Goal: Task Accomplishment & Management: Complete application form

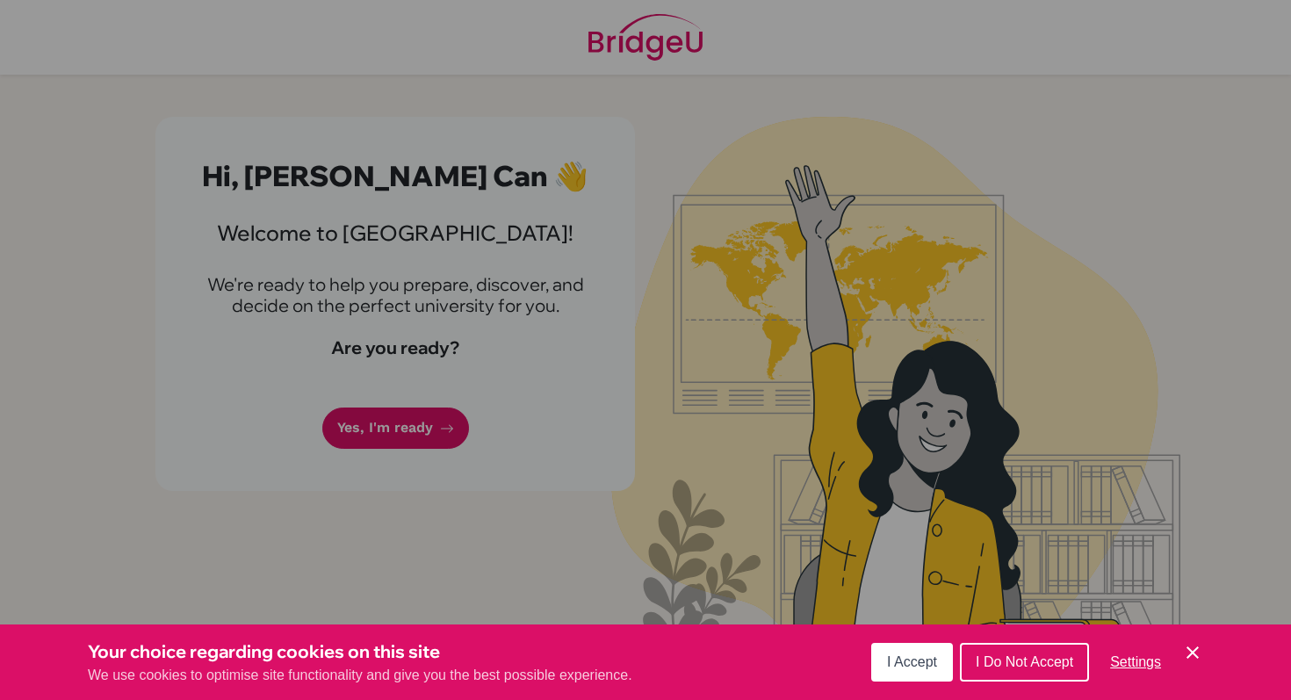
click at [891, 660] on span "I Accept" at bounding box center [912, 661] width 50 height 15
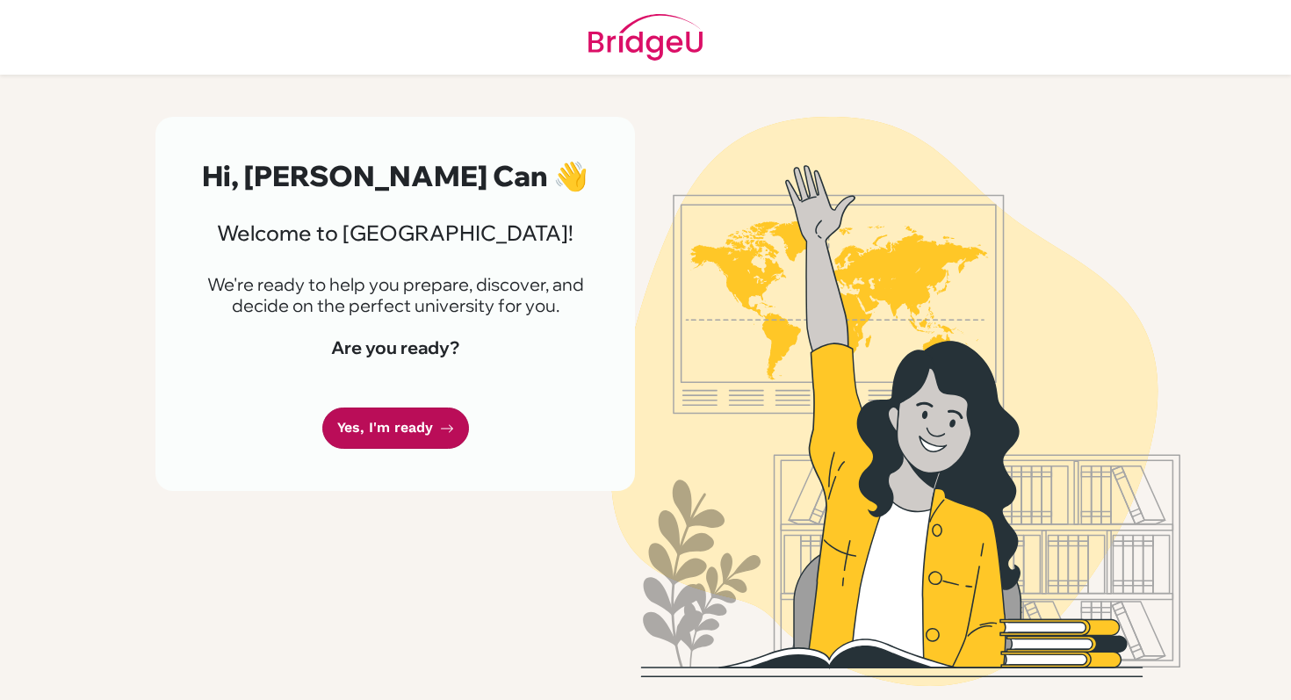
click at [451, 426] on icon at bounding box center [447, 429] width 14 height 14
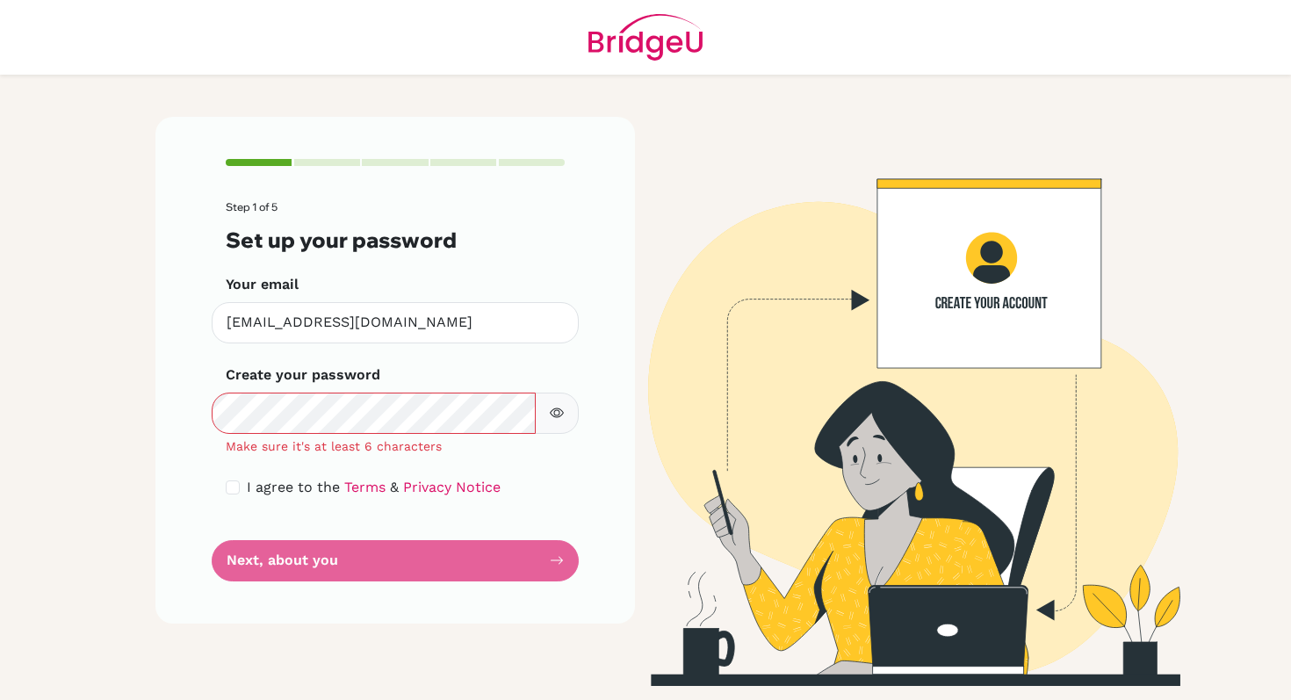
click at [558, 409] on icon "button" at bounding box center [557, 413] width 14 height 14
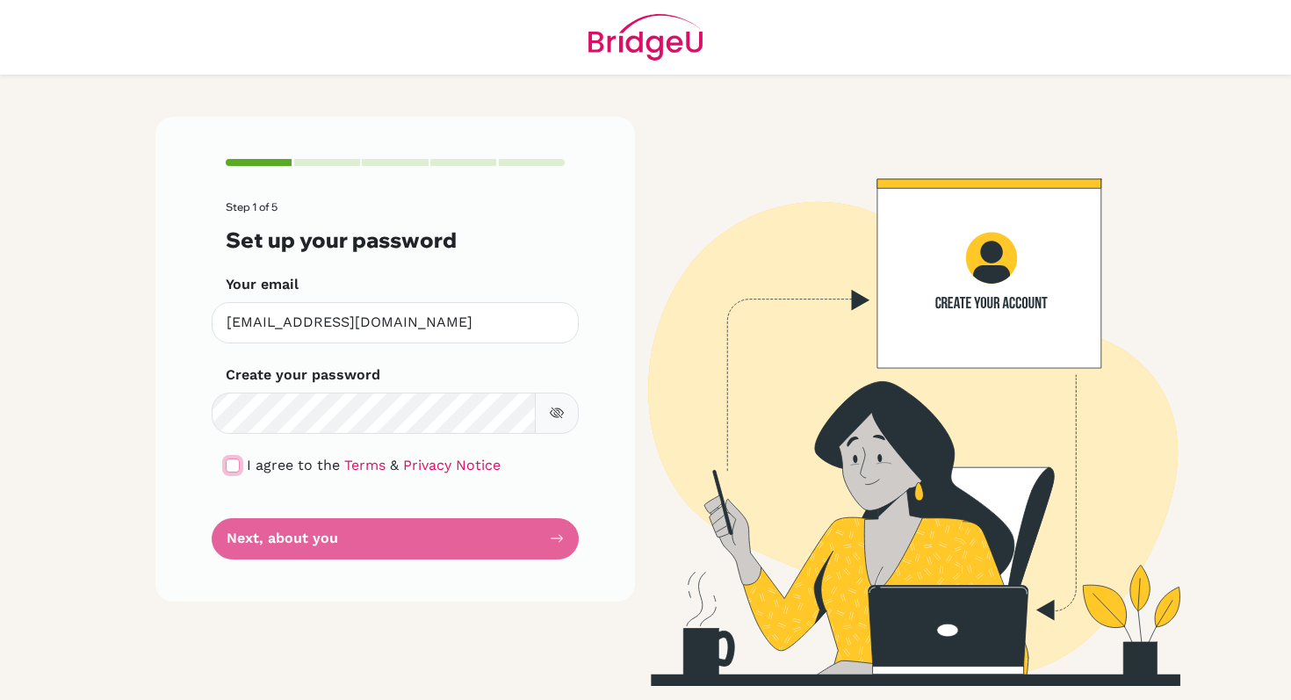
click at [234, 460] on input "checkbox" at bounding box center [233, 465] width 14 height 14
checkbox input "true"
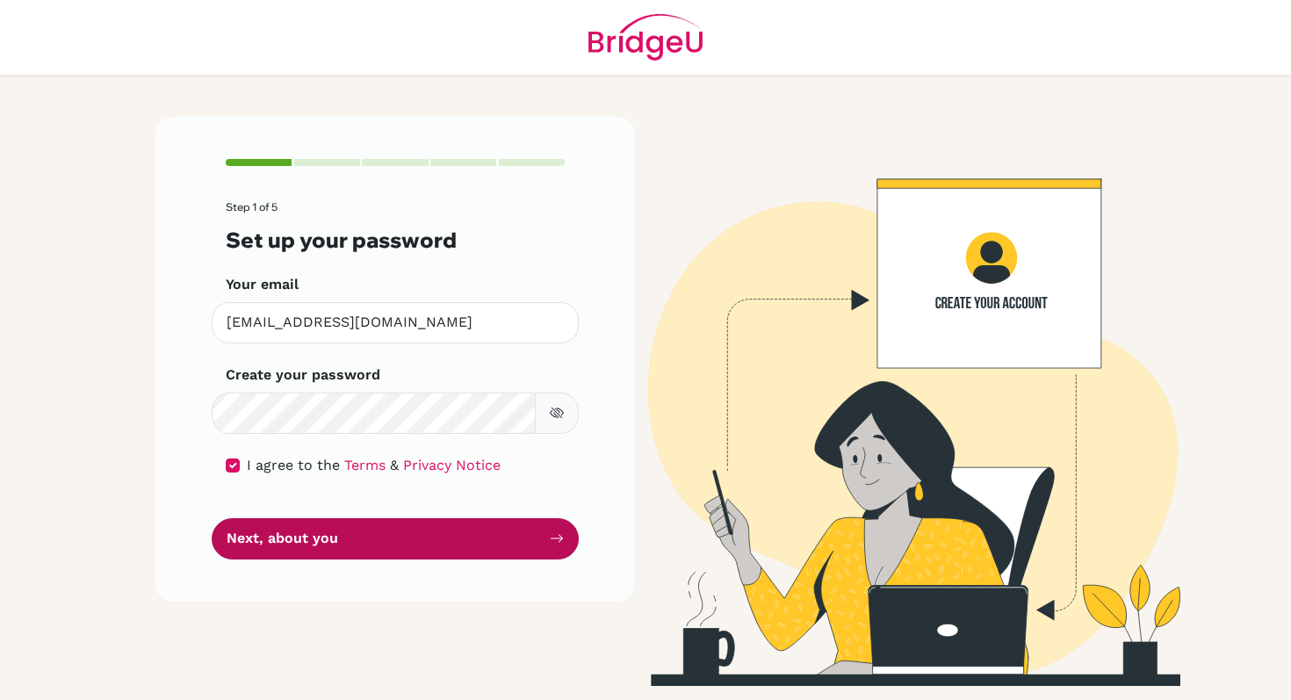
click at [308, 557] on button "Next, about you" at bounding box center [395, 538] width 367 height 41
